Goal: Information Seeking & Learning: Learn about a topic

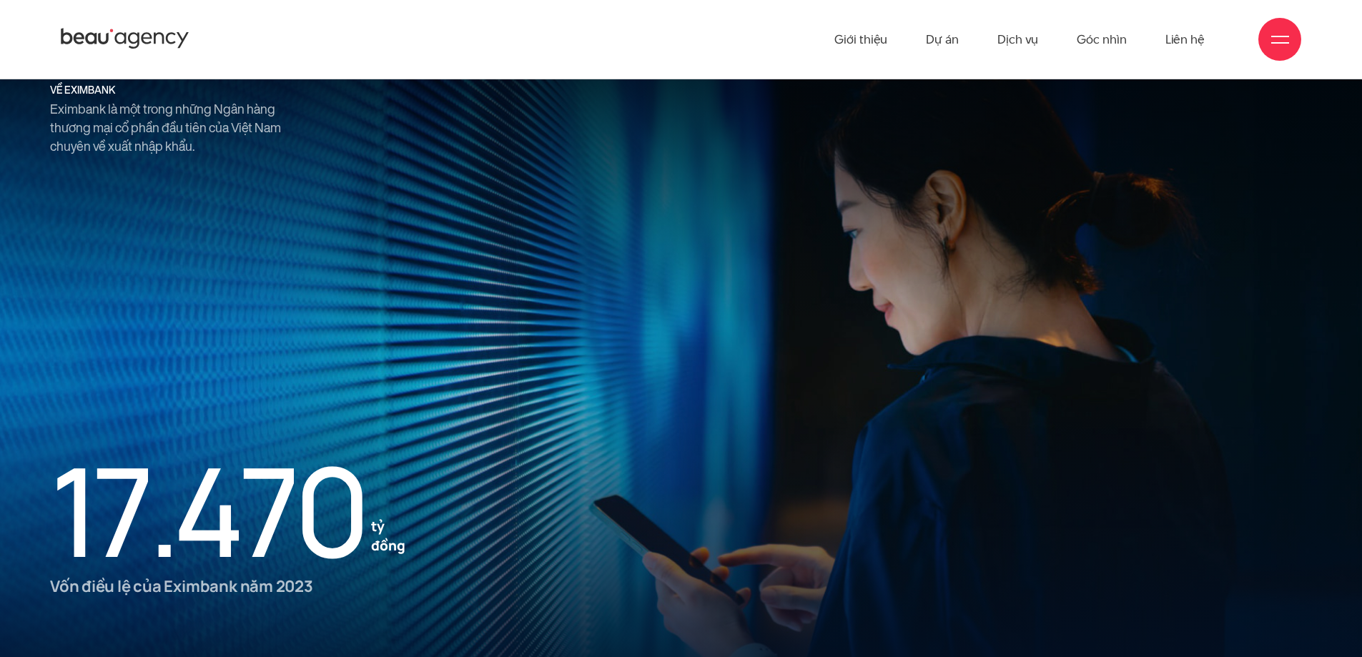
scroll to position [1666, 0]
click at [92, 92] on h5 "về eximbank" at bounding box center [172, 91] width 244 height 11
copy div "về eximbank"
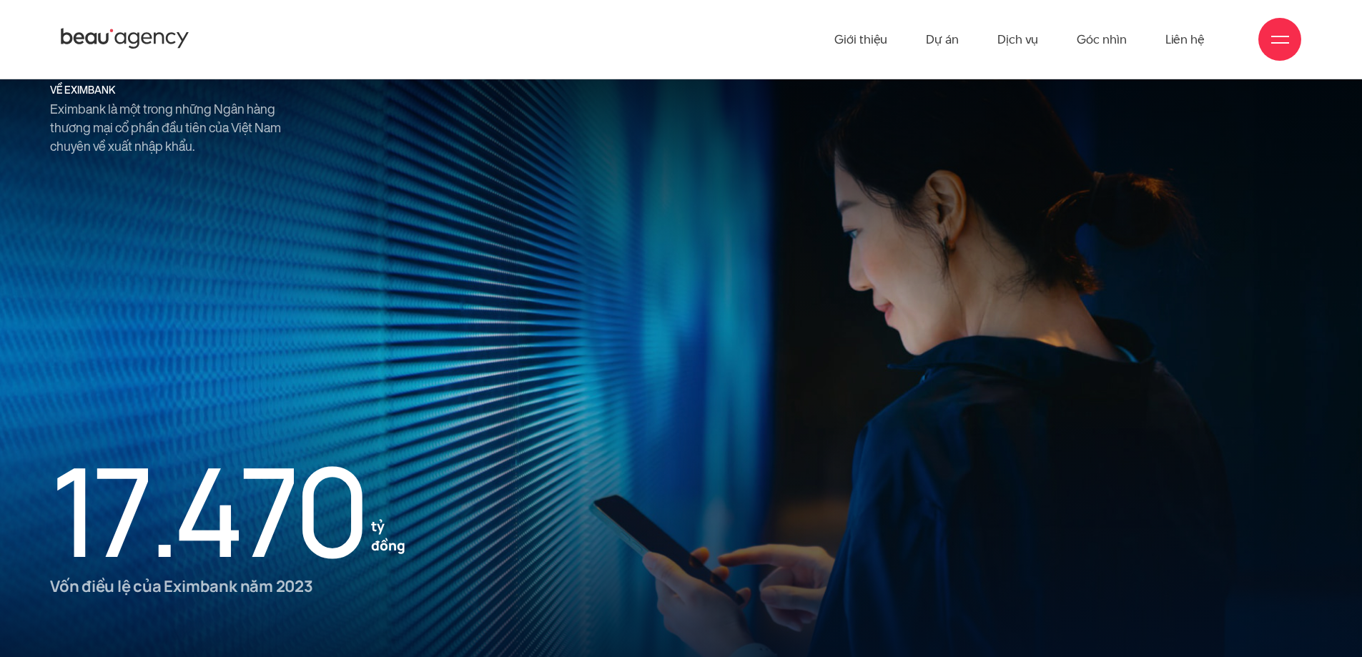
click at [99, 119] on p "Eximbank là một trong những Ngân hàng thương mại cổ phần đầu tiên của Việt Nam …" at bounding box center [172, 128] width 244 height 56
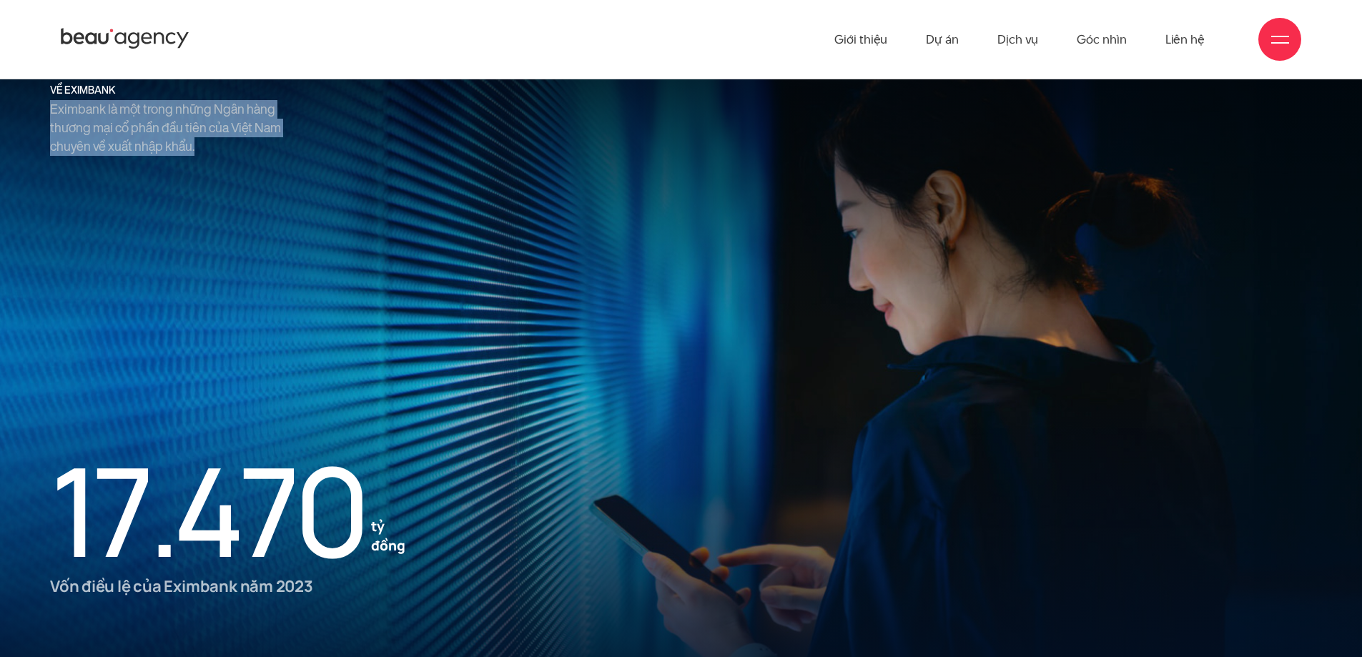
click at [99, 119] on p "Eximbank là một trong những Ngân hàng thương mại cổ phần đầu tiên của Việt Nam …" at bounding box center [172, 128] width 244 height 56
copy div "Eximbank là một trong những Ngân hàng thương mại cổ phần đầu tiên của Việt Nam …"
drag, startPoint x: 69, startPoint y: 531, endPoint x: 413, endPoint y: 536, distance: 344.0
click at [413, 531] on ul "1 7 . 4 7 0 tỷ đồng" at bounding box center [309, 510] width 518 height 123
copy ul "1 7 . 4 7 0 tỷ đồng"
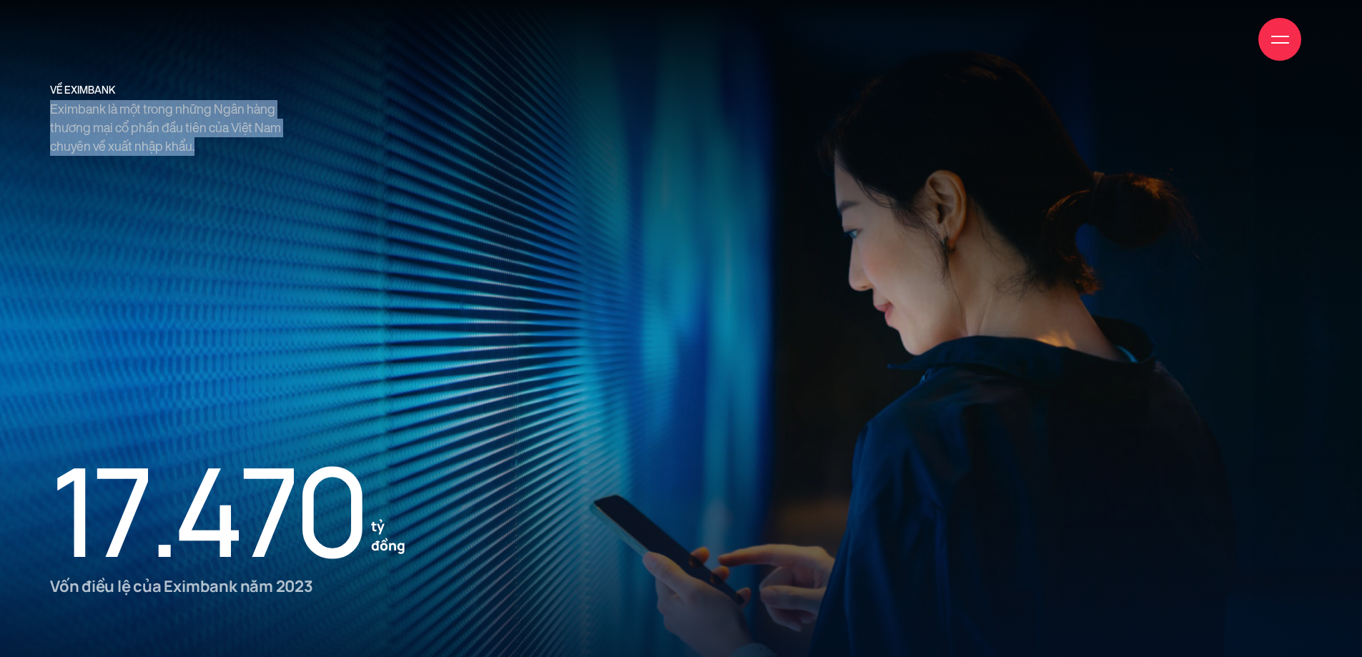
scroll to position [1809, 0]
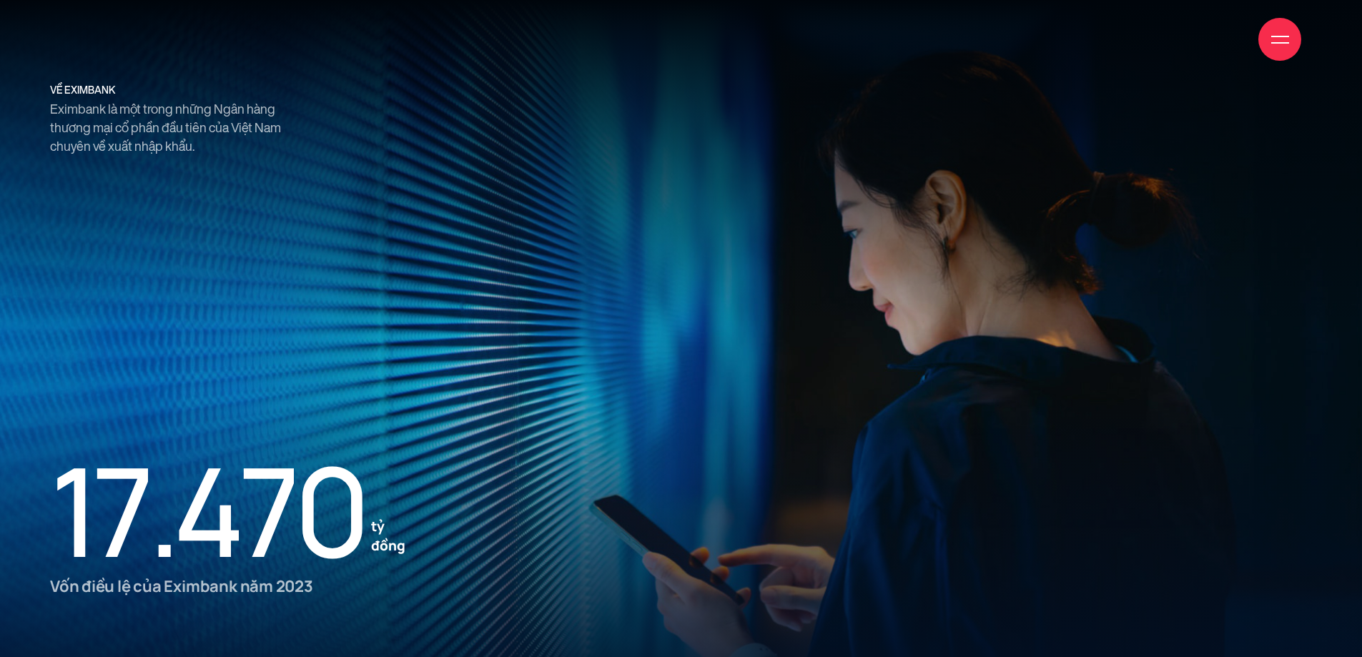
click at [179, 531] on p "Vốn điều lệ của Eximbank năm 2023" at bounding box center [309, 587] width 518 height 23
copy div "Vốn điều lệ của Eximbank năm 2023"
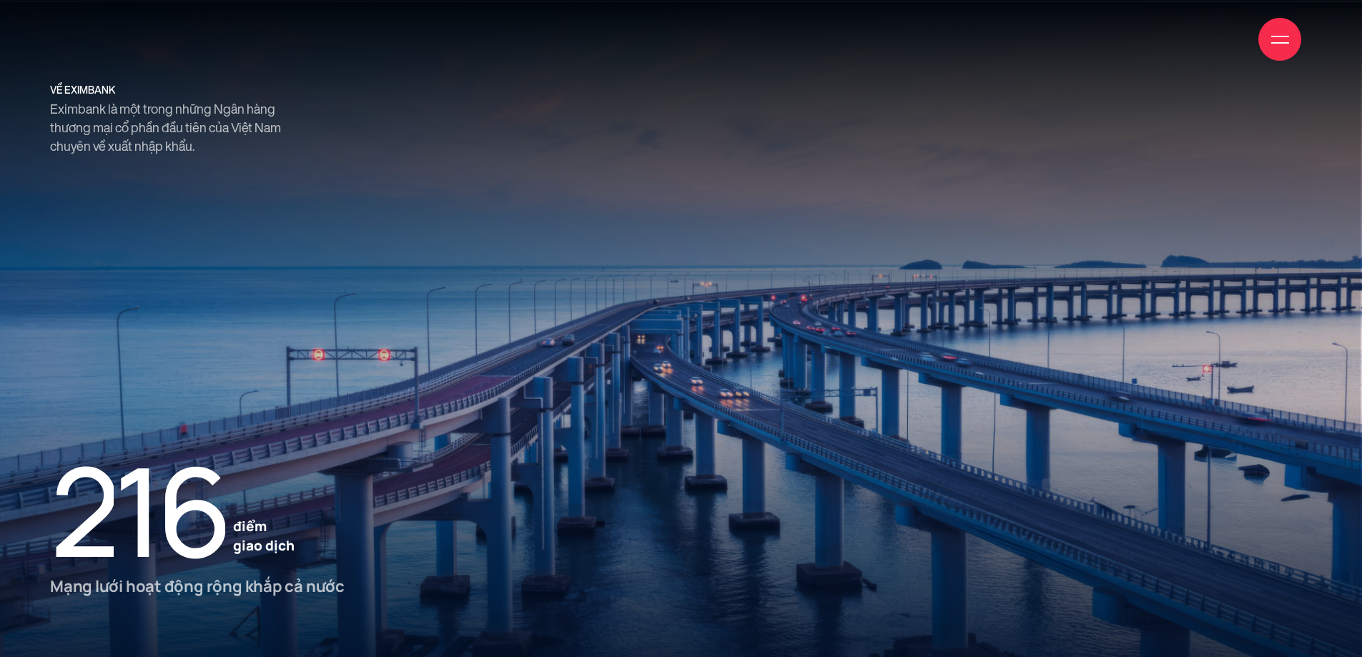
scroll to position [2238, 0]
click at [153, 481] on small "1" at bounding box center [135, 510] width 42 height 123
click at [295, 511] on ul "2 1 6 điểm giao dịch" at bounding box center [309, 510] width 518 height 123
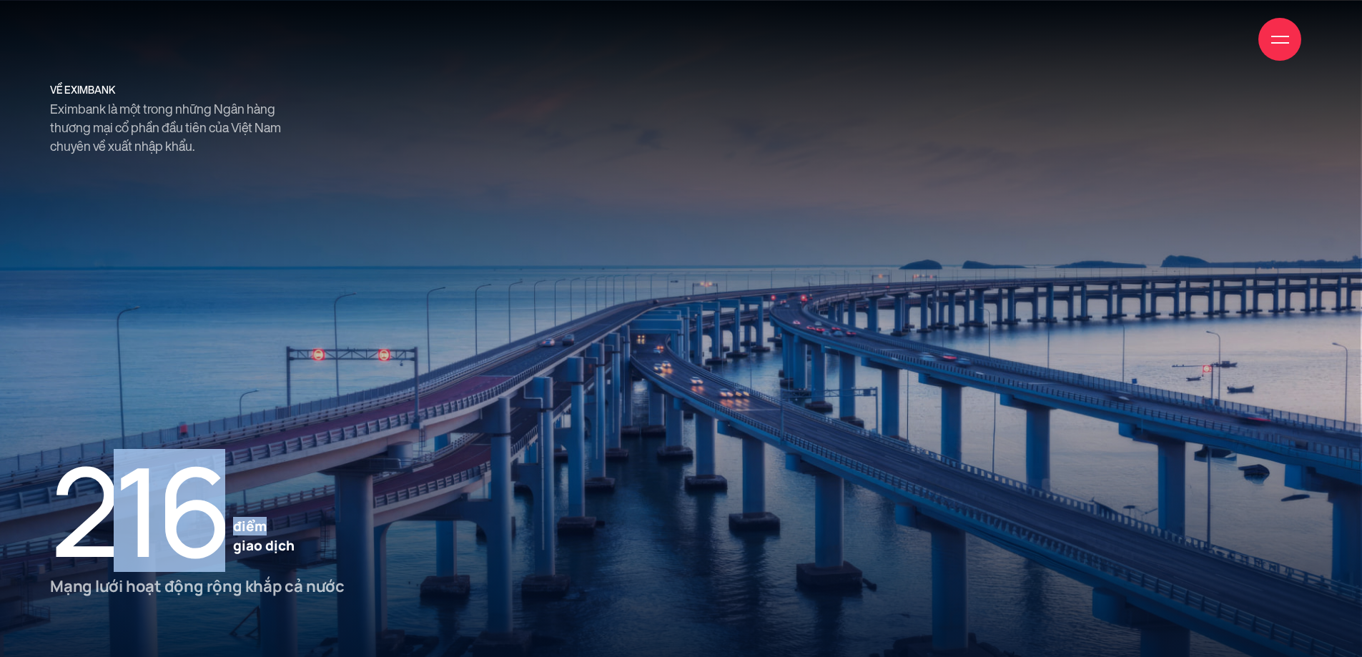
drag, startPoint x: 306, startPoint y: 530, endPoint x: 85, endPoint y: 506, distance: 222.2
click at [85, 506] on ul "2 1 6 điểm giao dịch" at bounding box center [309, 510] width 518 height 123
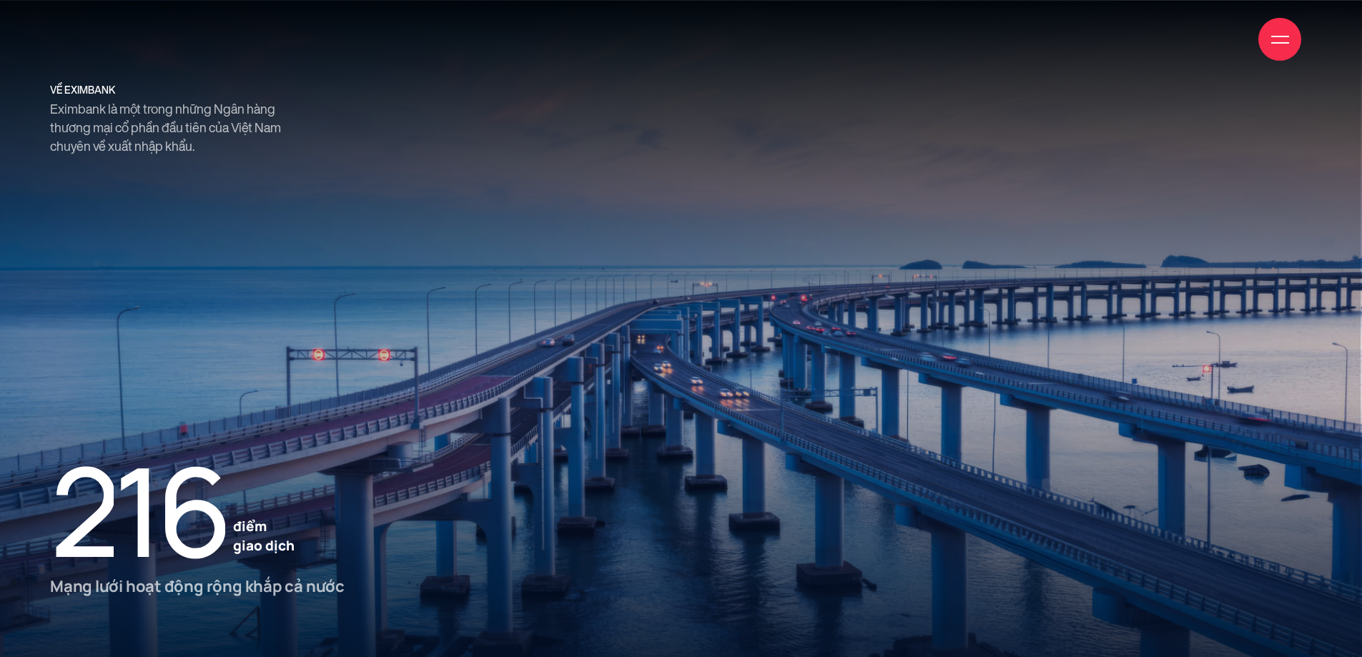
click at [72, 513] on small "2" at bounding box center [82, 510] width 64 height 123
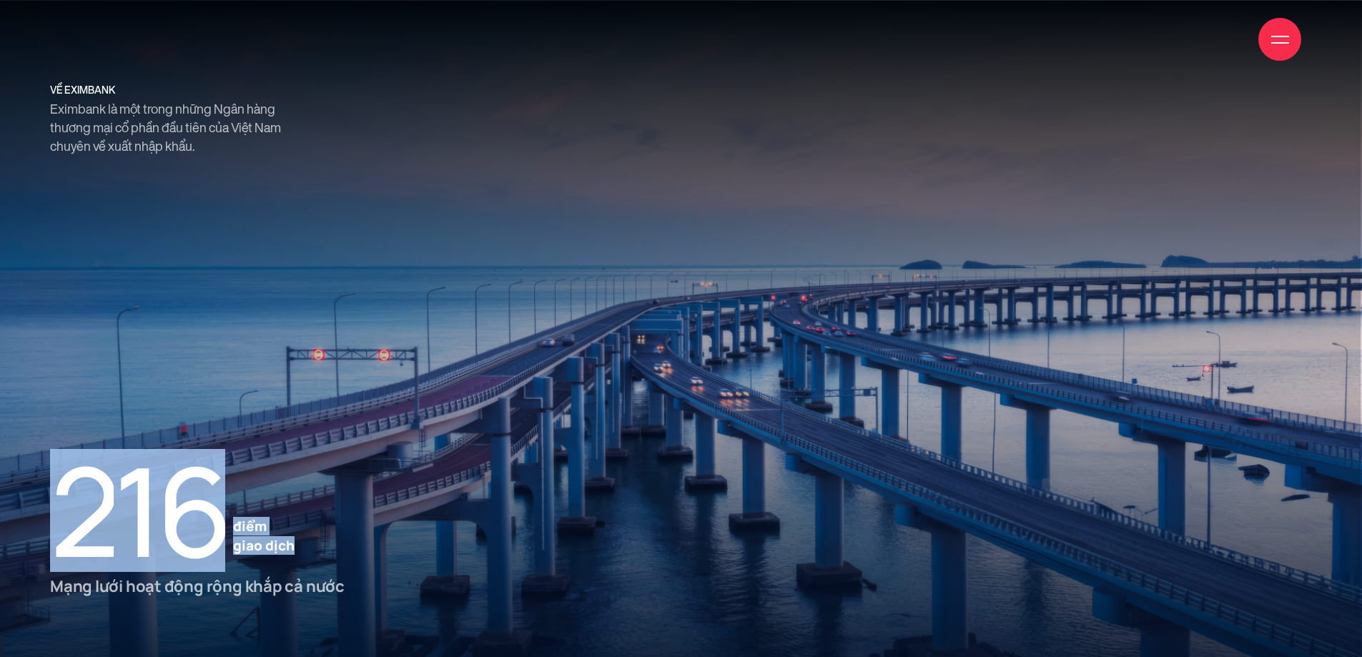
drag, startPoint x: 66, startPoint y: 513, endPoint x: 307, endPoint y: 546, distance: 243.8
click at [307, 531] on ul "2 1 6 điểm giao dịch" at bounding box center [309, 510] width 518 height 123
copy ul "2 1 6 điểm giao dịch"
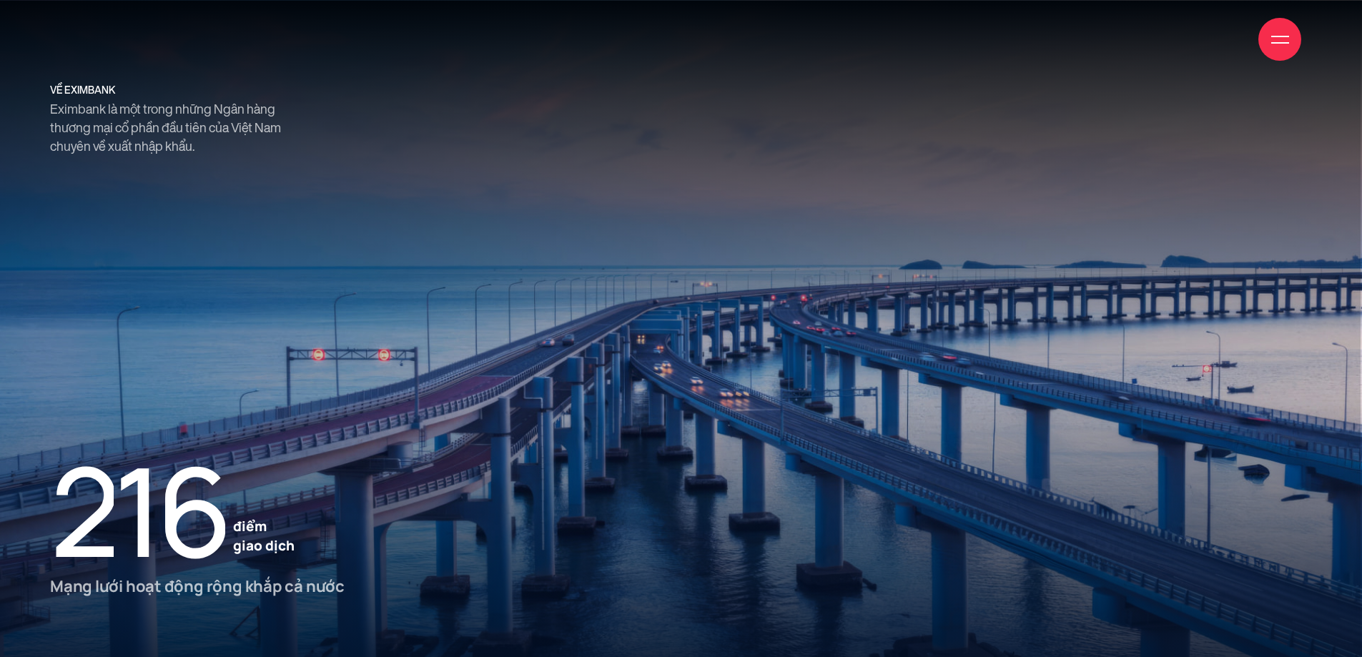
click at [196, 531] on p "Mạng lưới hoạt động rộng khắp cả nước" at bounding box center [309, 587] width 518 height 23
copy div "Mạng lưới hoạt động rộng khắp cả nước"
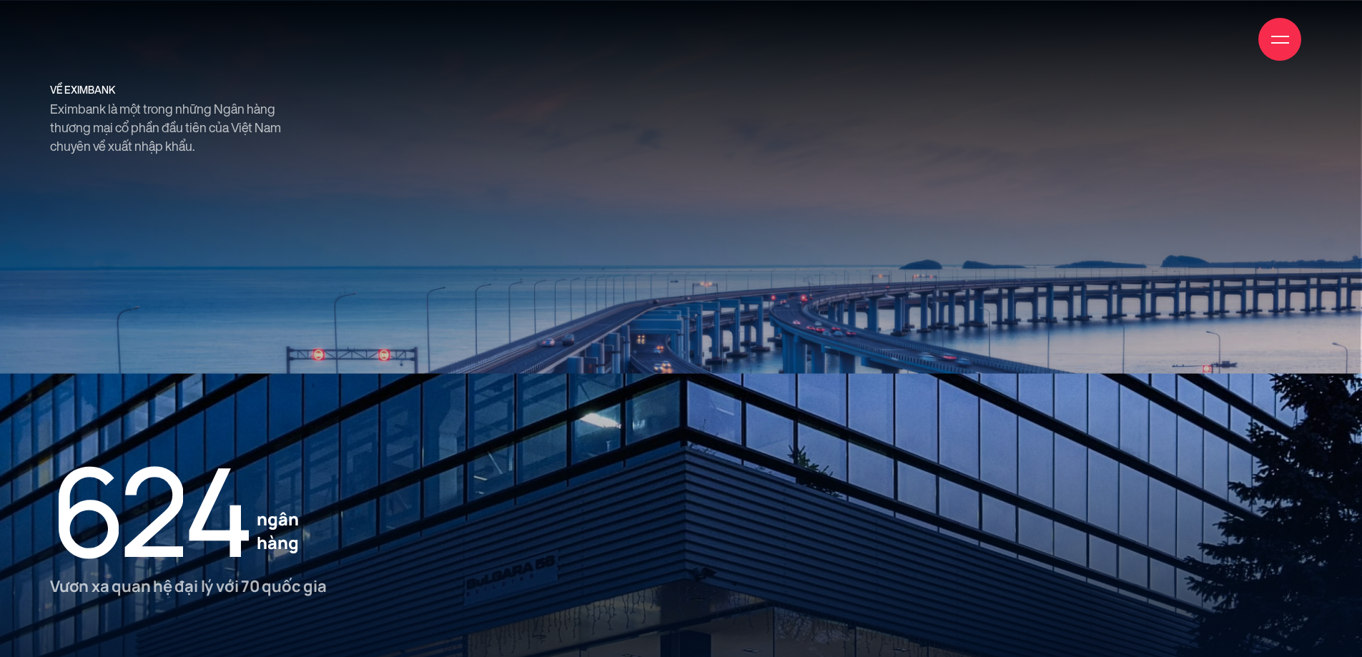
click at [846, 296] on div "về eximbank Eximbank là một trong những Ngân hàng thương mại cổ phần đầu tiên c…" at bounding box center [681, 328] width 1362 height 657
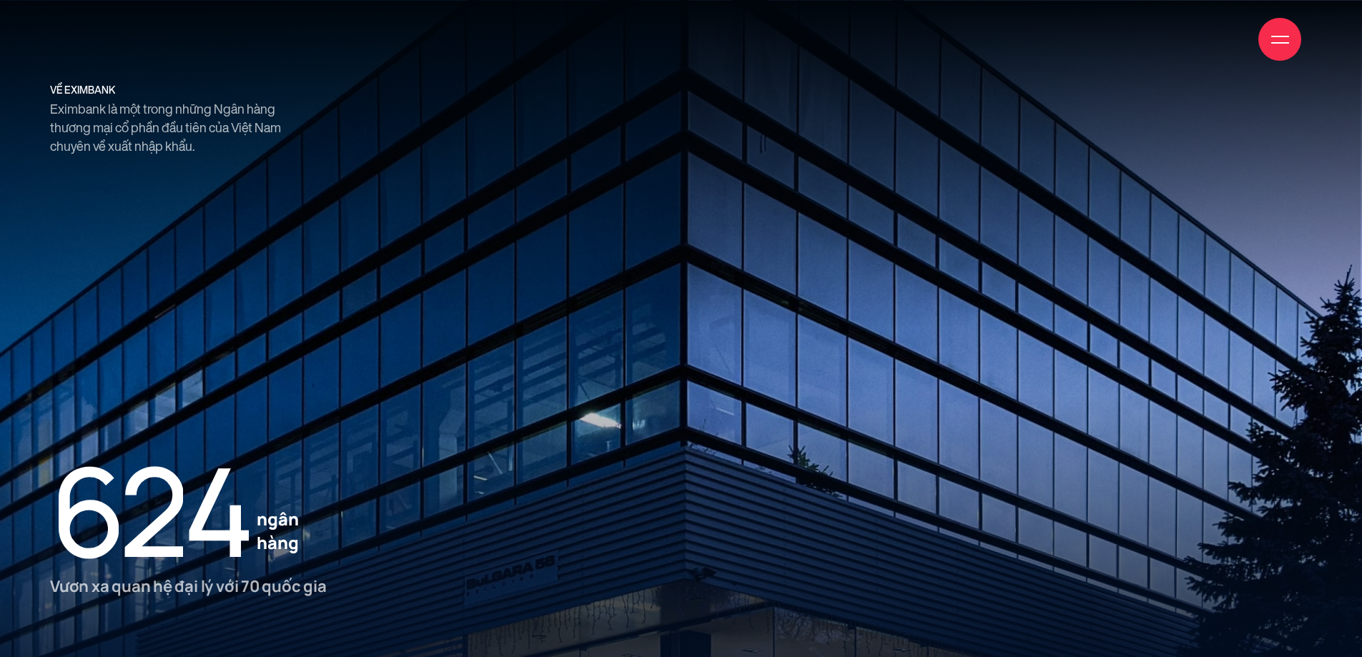
scroll to position [2810, 0]
click at [189, 506] on small "4" at bounding box center [216, 510] width 66 height 123
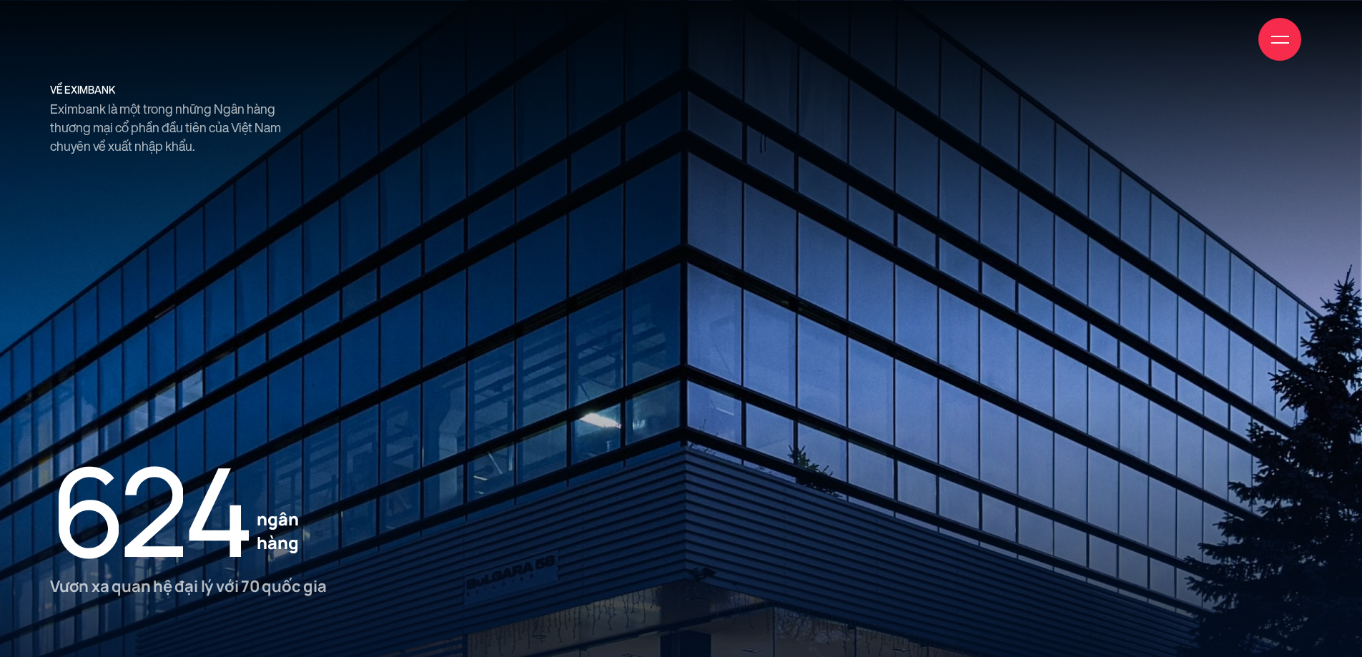
click at [137, 506] on small "2" at bounding box center [151, 510] width 64 height 123
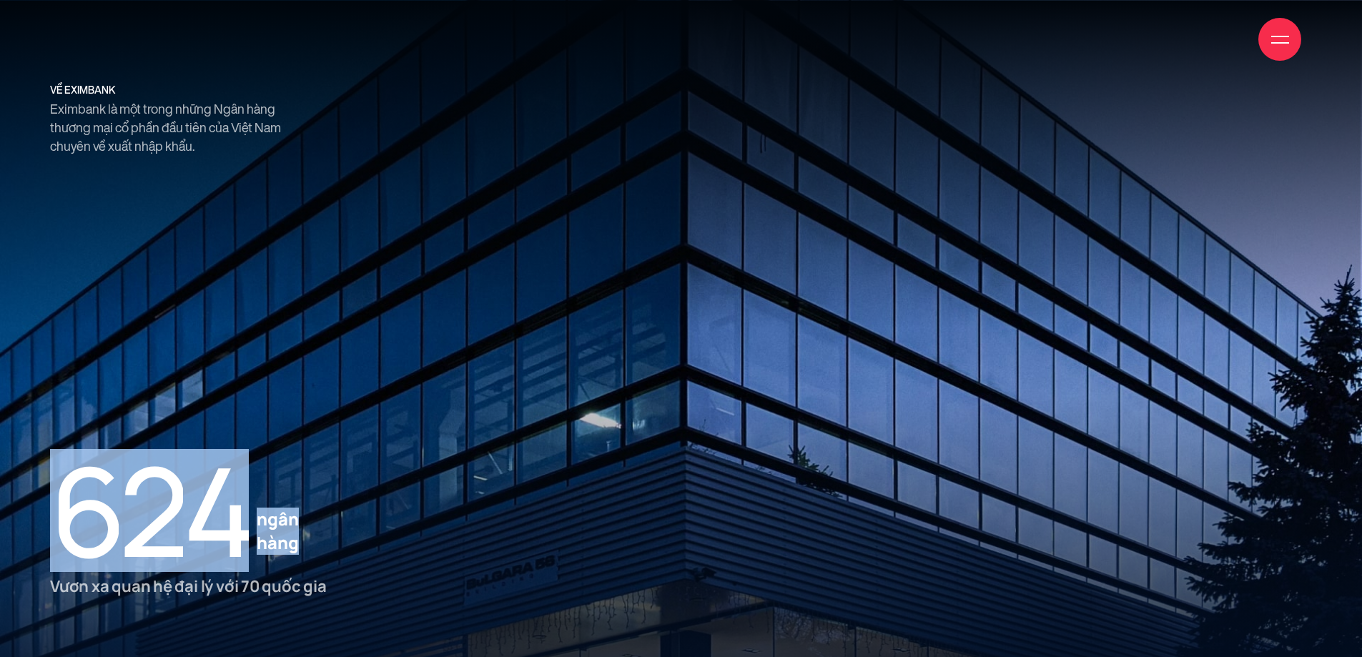
drag, startPoint x: 61, startPoint y: 513, endPoint x: 301, endPoint y: 537, distance: 240.7
click at [301, 531] on ul "6 2 4 ngân hàng" at bounding box center [309, 510] width 518 height 123
copy ul "6 2 4 ngân hàng"
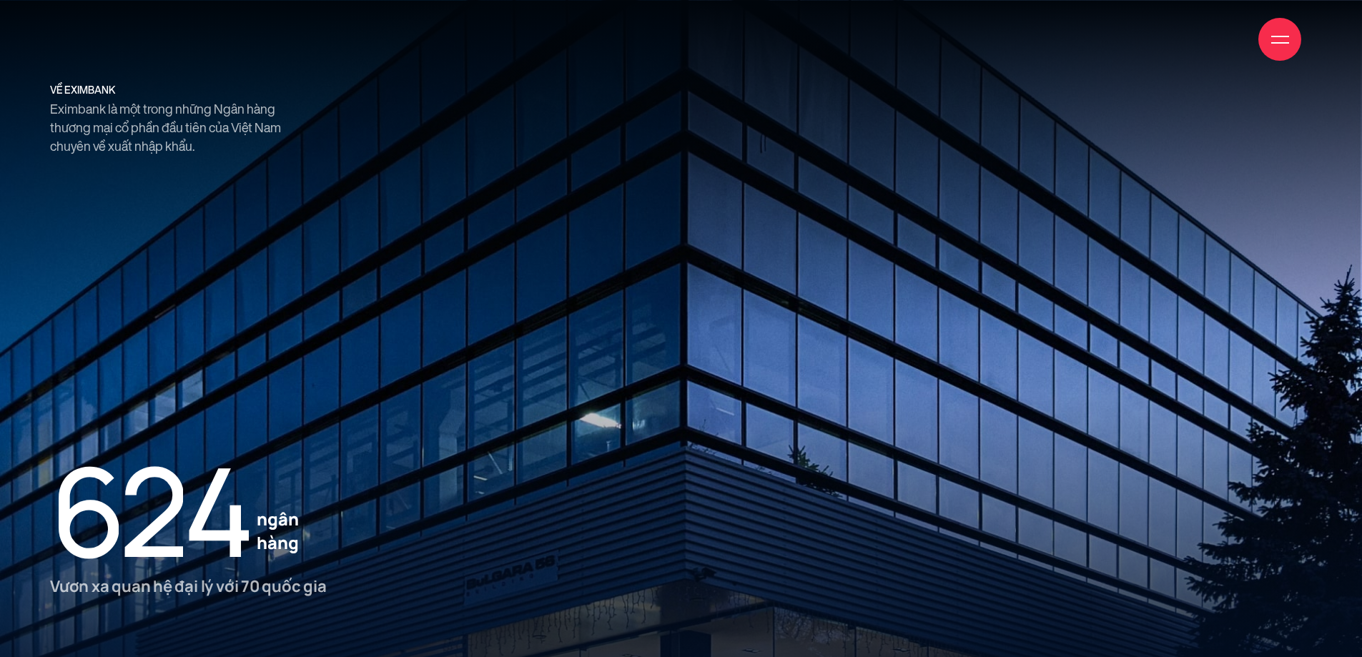
click at [159, 531] on p "Vươn xa quan hệ đại lý với 70 quốc gia" at bounding box center [309, 587] width 518 height 23
copy section "Vươn xa quan hệ đại lý với 70 quốc gia về eximbank Eximbank là một trong những …"
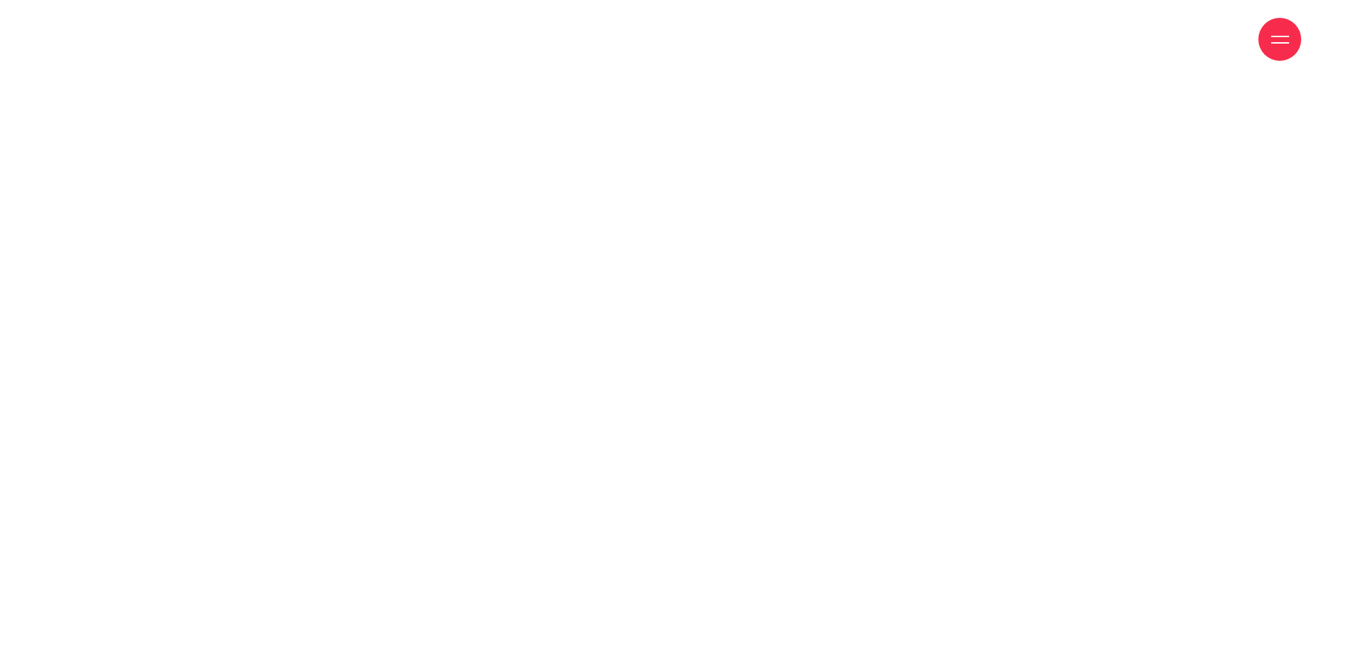
scroll to position [0, 0]
